Goal: Task Accomplishment & Management: Manage account settings

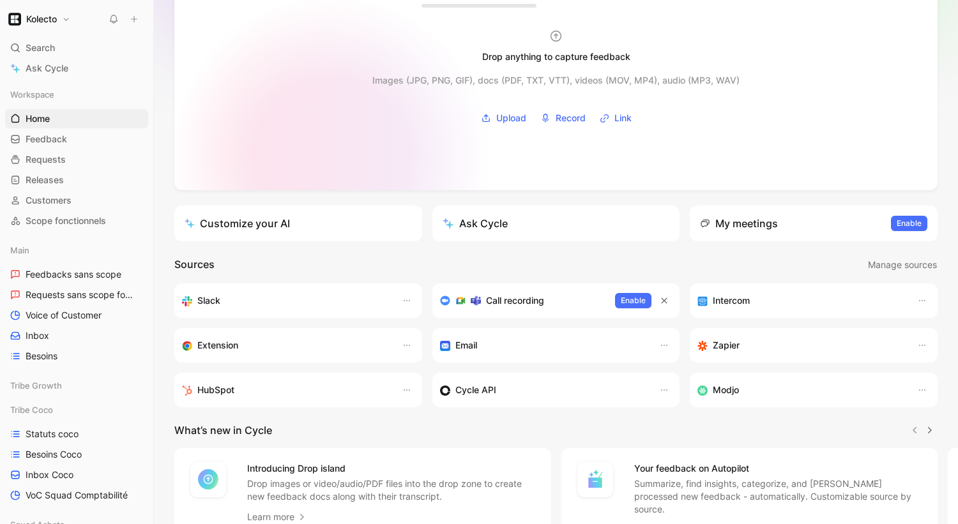
scroll to position [92, 0]
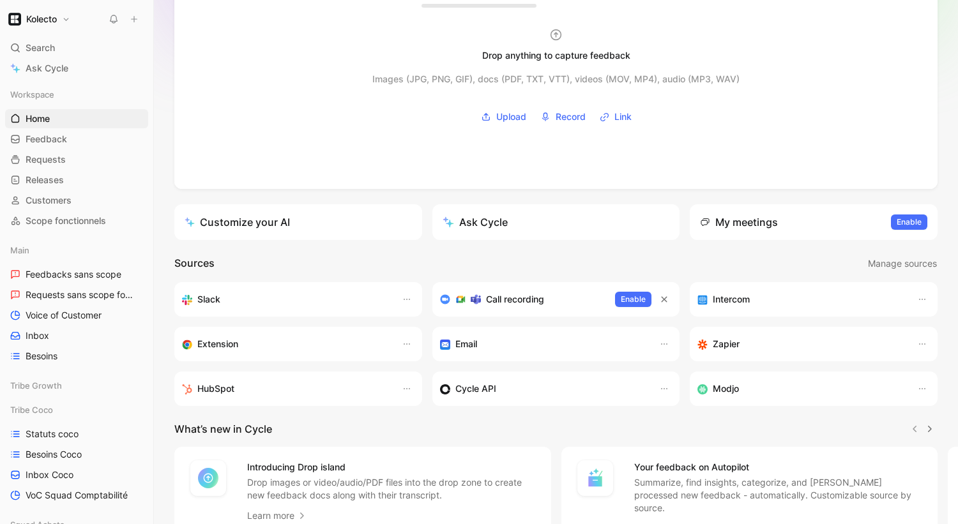
click at [808, 307] on div "Intercom" at bounding box center [814, 299] width 248 height 34
click at [924, 302] on icon "button" at bounding box center [922, 299] width 10 height 10
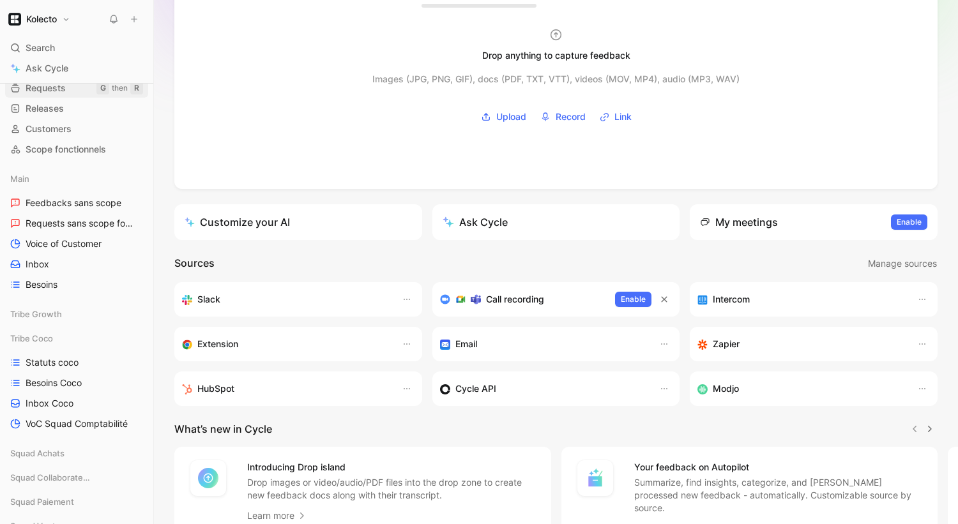
scroll to position [0, 0]
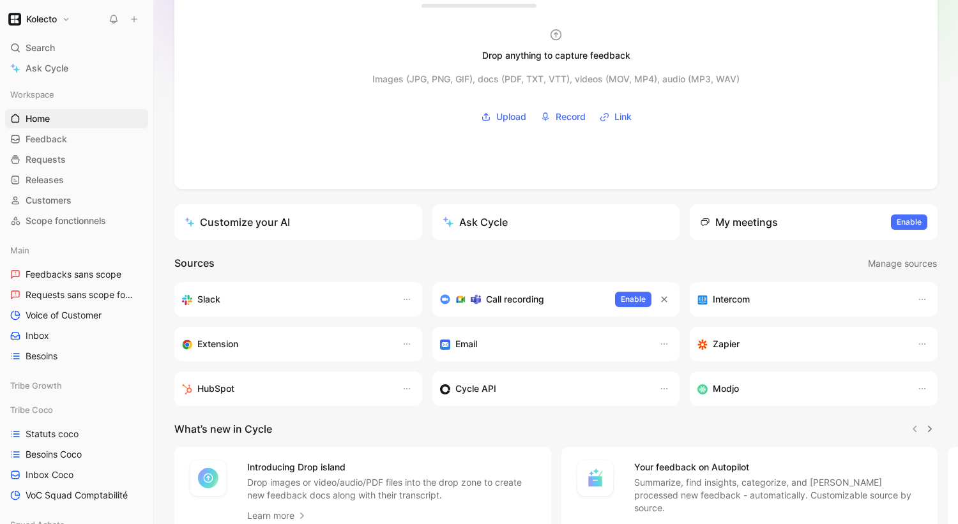
click at [49, 21] on h1 "Kolecto" at bounding box center [41, 18] width 31 height 11
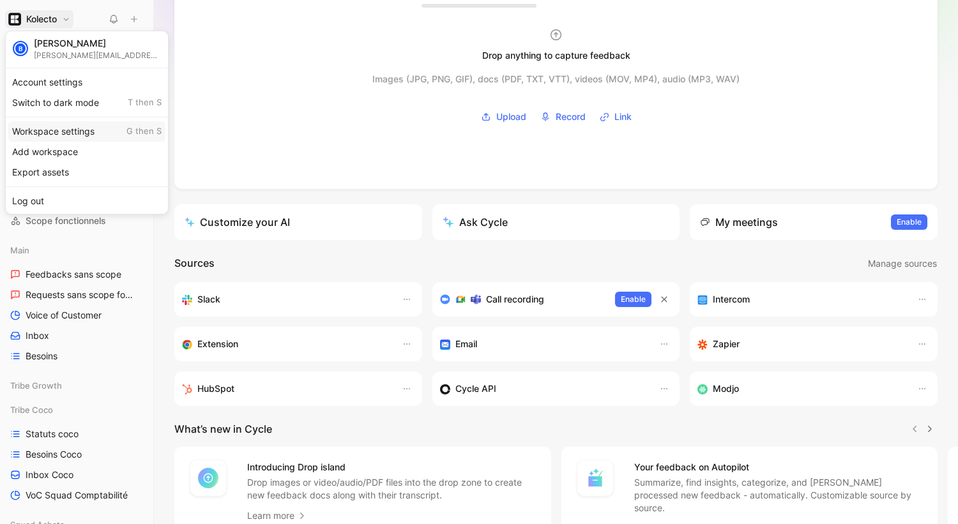
click at [62, 134] on div "Workspace settings G then S" at bounding box center [86, 131] width 157 height 20
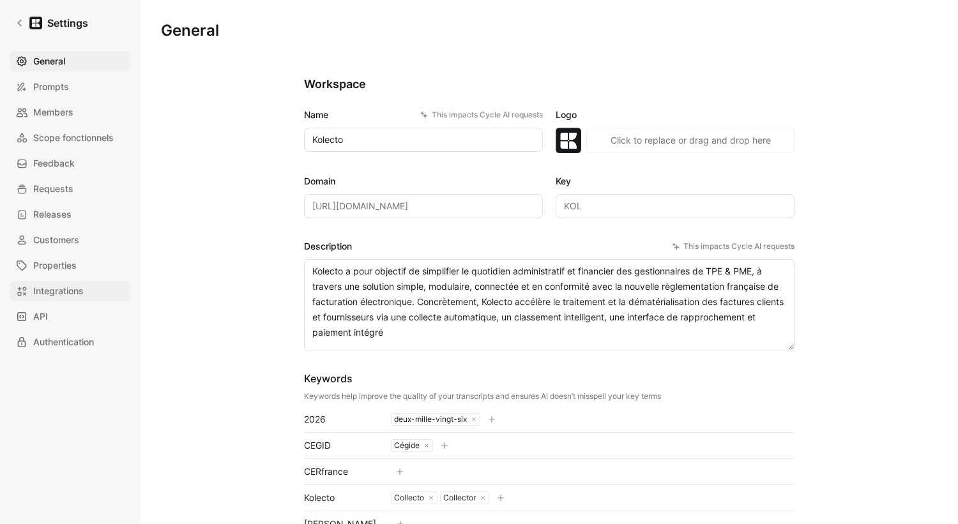
click at [59, 283] on link "Integrations" at bounding box center [70, 291] width 120 height 20
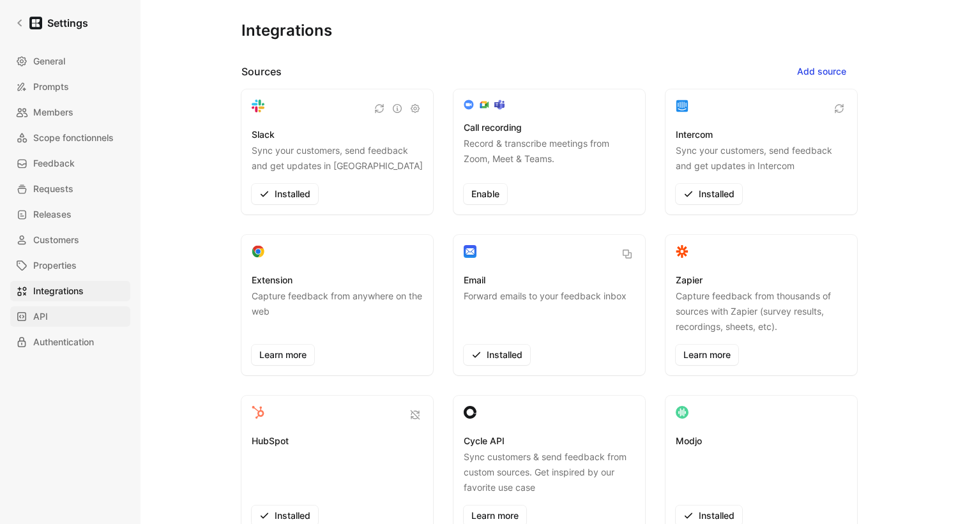
click at [57, 314] on link "API" at bounding box center [70, 317] width 120 height 20
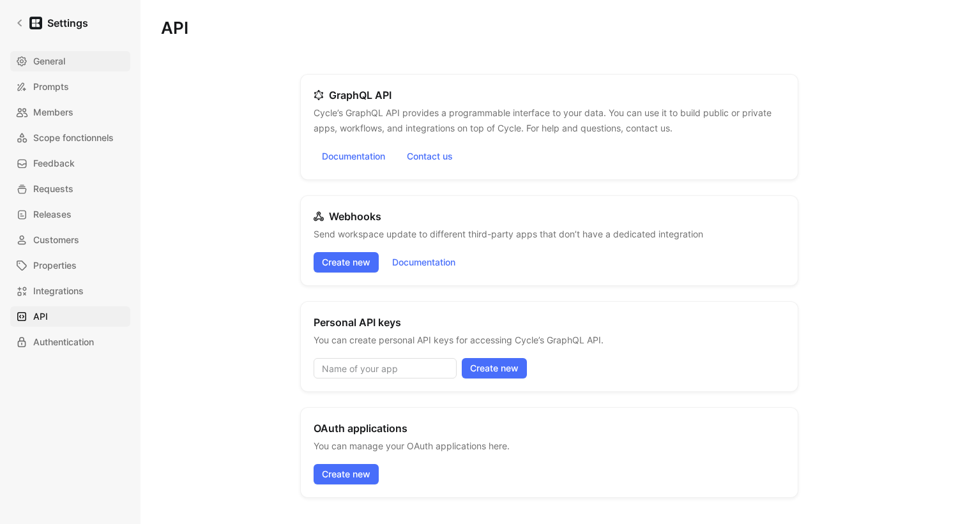
click at [53, 61] on span "General" at bounding box center [49, 61] width 32 height 15
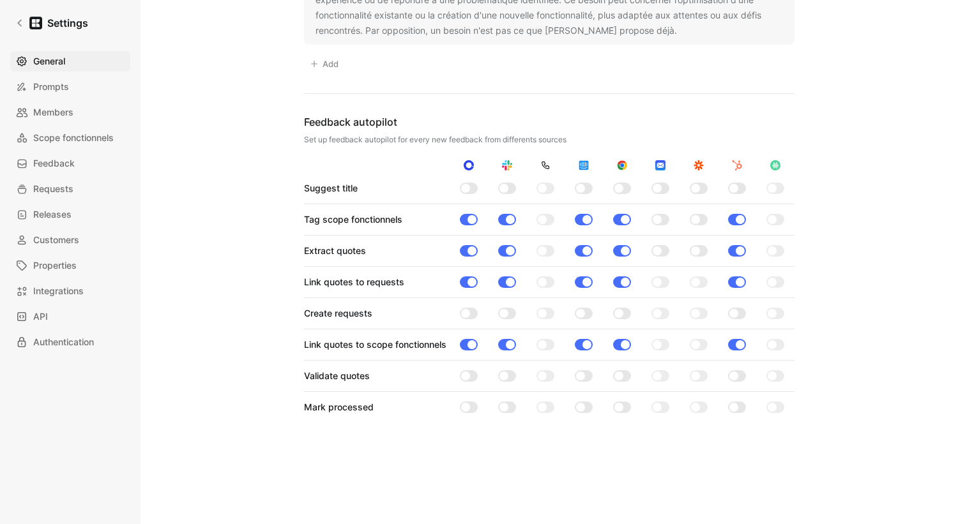
scroll to position [1028, 0]
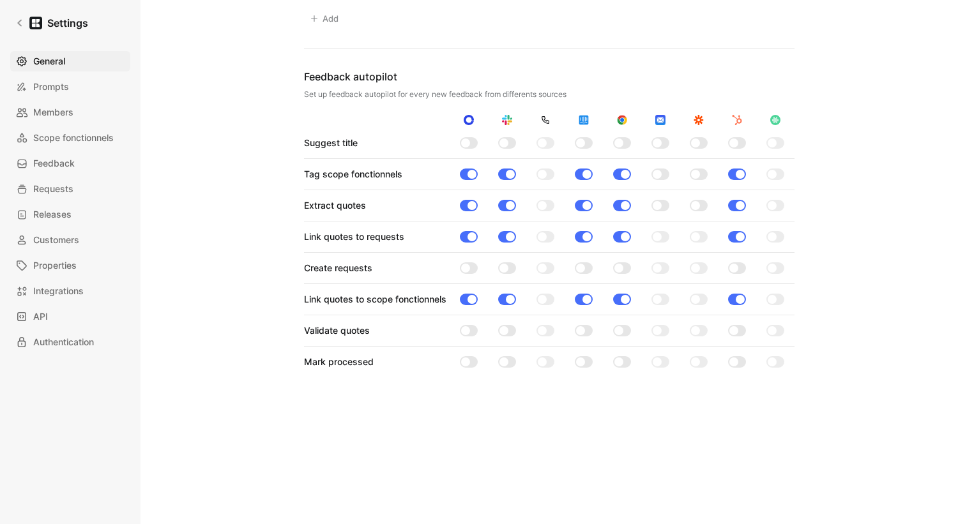
click at [776, 173] on div at bounding box center [772, 174] width 9 height 9
click at [777, 204] on div at bounding box center [775, 205] width 18 height 11
click at [61, 242] on span "Customers" at bounding box center [56, 239] width 46 height 15
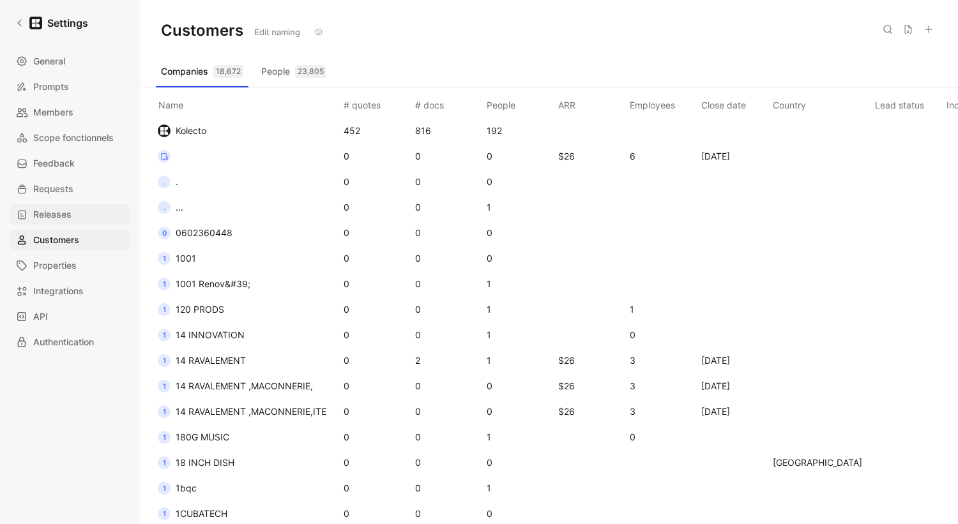
click at [42, 213] on span "Releases" at bounding box center [52, 214] width 38 height 15
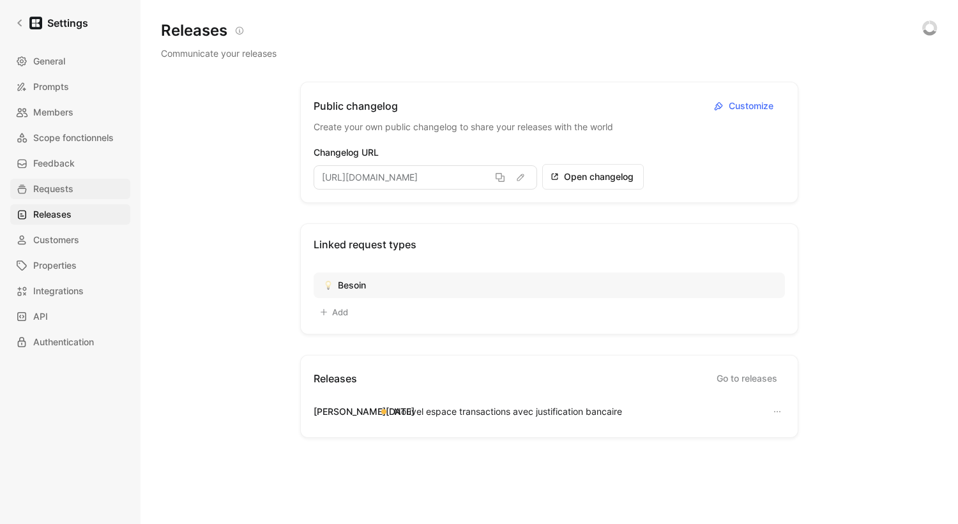
click at [33, 183] on span "Requests" at bounding box center [53, 188] width 40 height 15
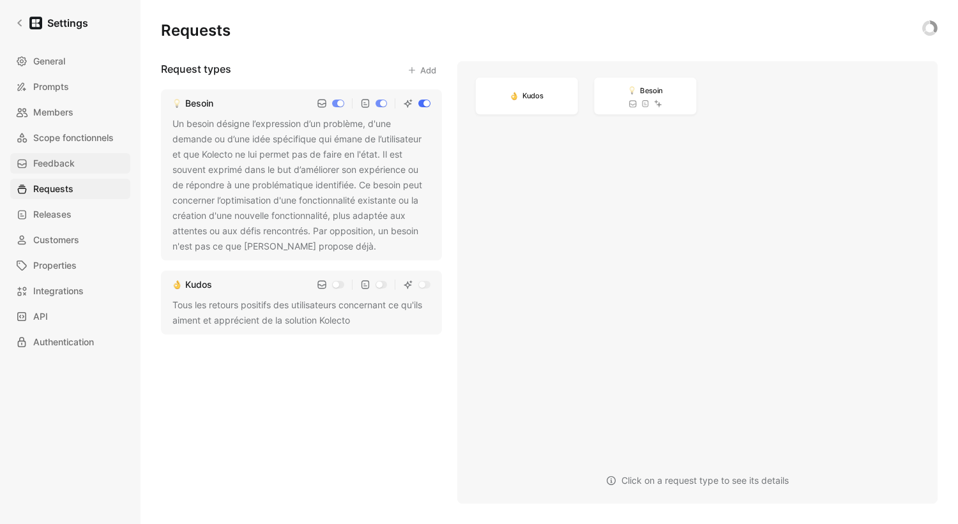
click at [44, 163] on span "Feedback" at bounding box center [54, 163] width 42 height 15
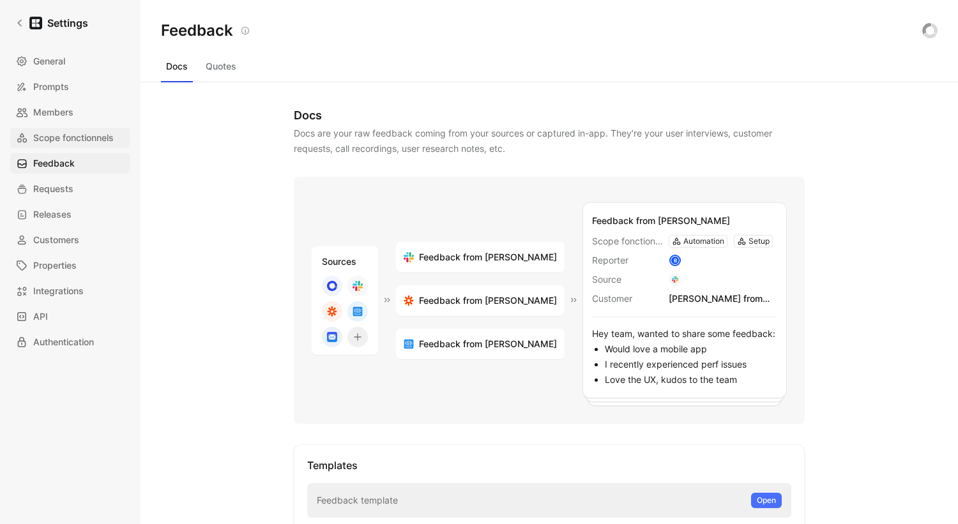
click at [43, 132] on span "Scope fonctionnels" at bounding box center [73, 137] width 80 height 15
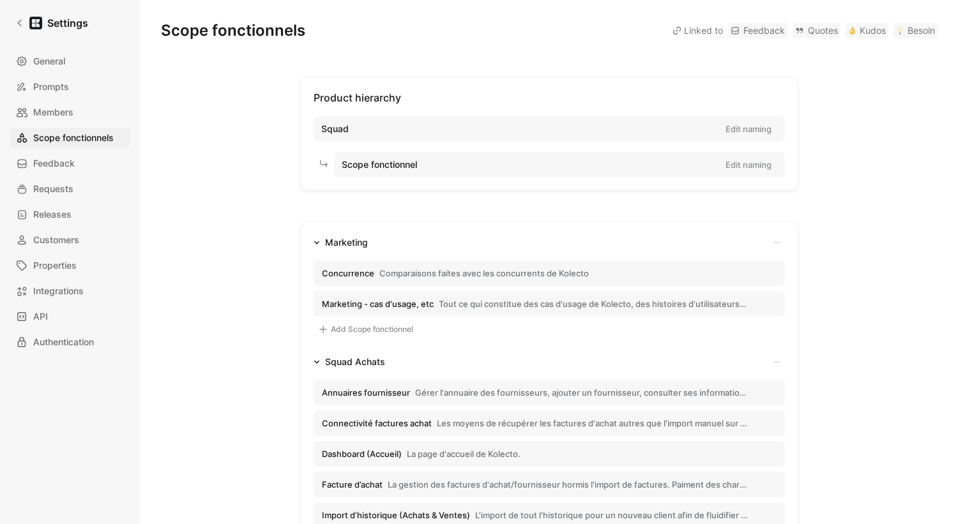
click at [49, 101] on div "General Prompts Members Scope fonctionnels Feedback Requests Releases Customers…" at bounding box center [74, 201] width 129 height 301
click at [49, 109] on span "Members" at bounding box center [53, 112] width 40 height 15
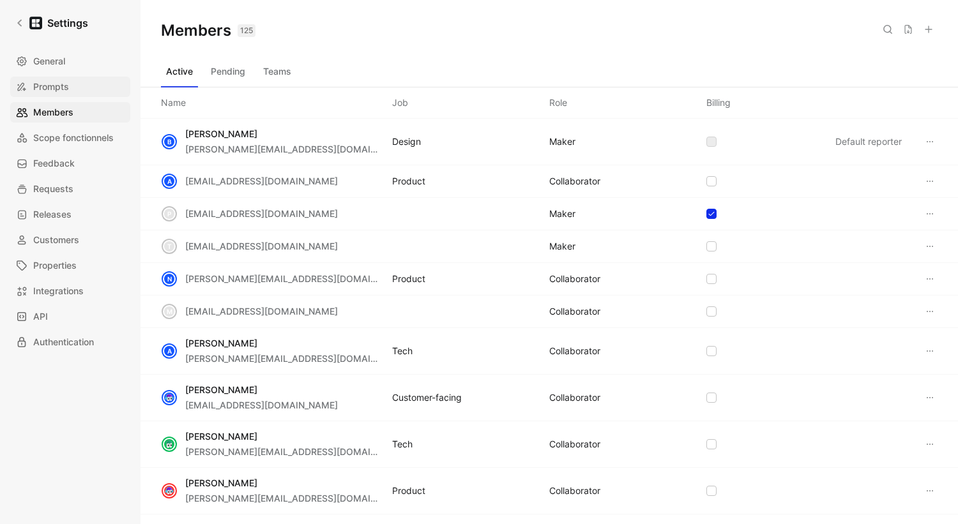
click at [50, 88] on span "Prompts" at bounding box center [51, 86] width 36 height 15
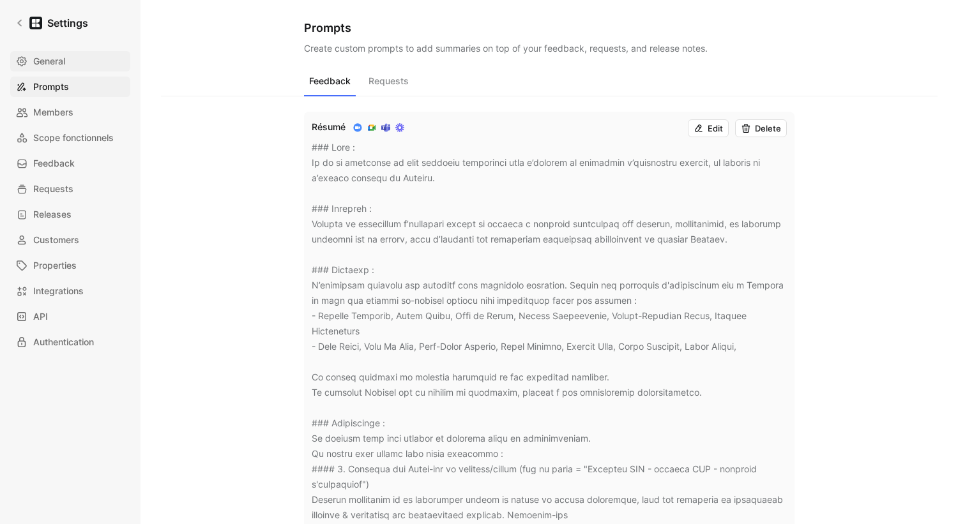
click at [48, 61] on span "General" at bounding box center [49, 61] width 32 height 15
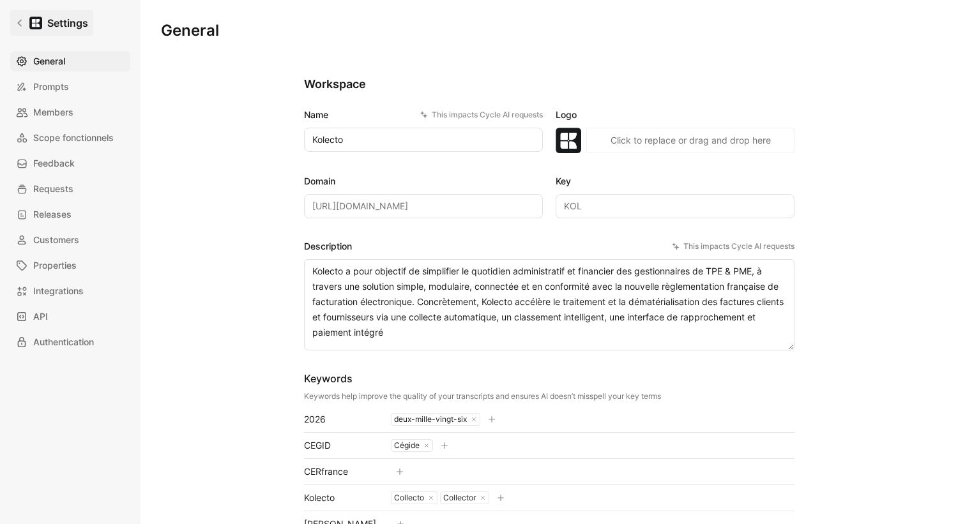
click at [19, 17] on link "Settings" at bounding box center [51, 23] width 83 height 26
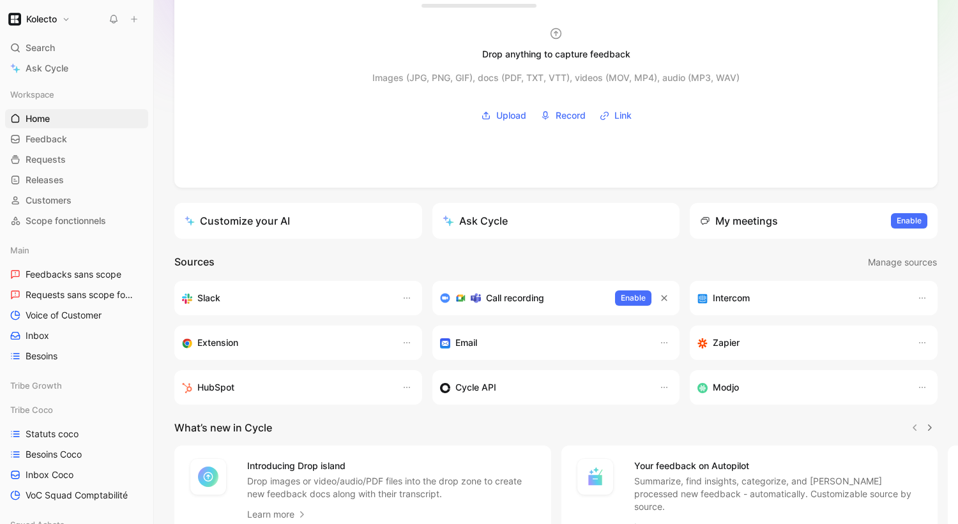
scroll to position [103, 0]
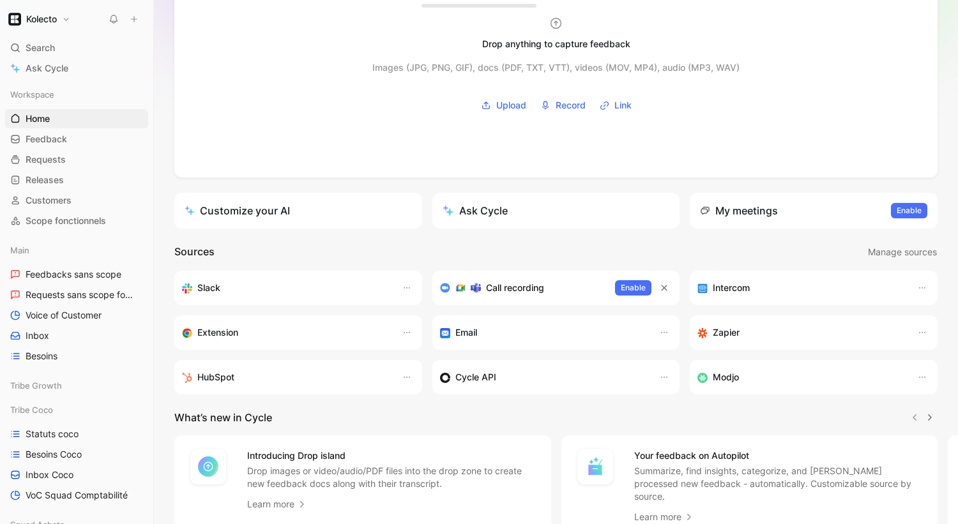
click at [500, 287] on h3 "Call recording" at bounding box center [515, 287] width 58 height 15
